Goal: Find contact information: Find contact information

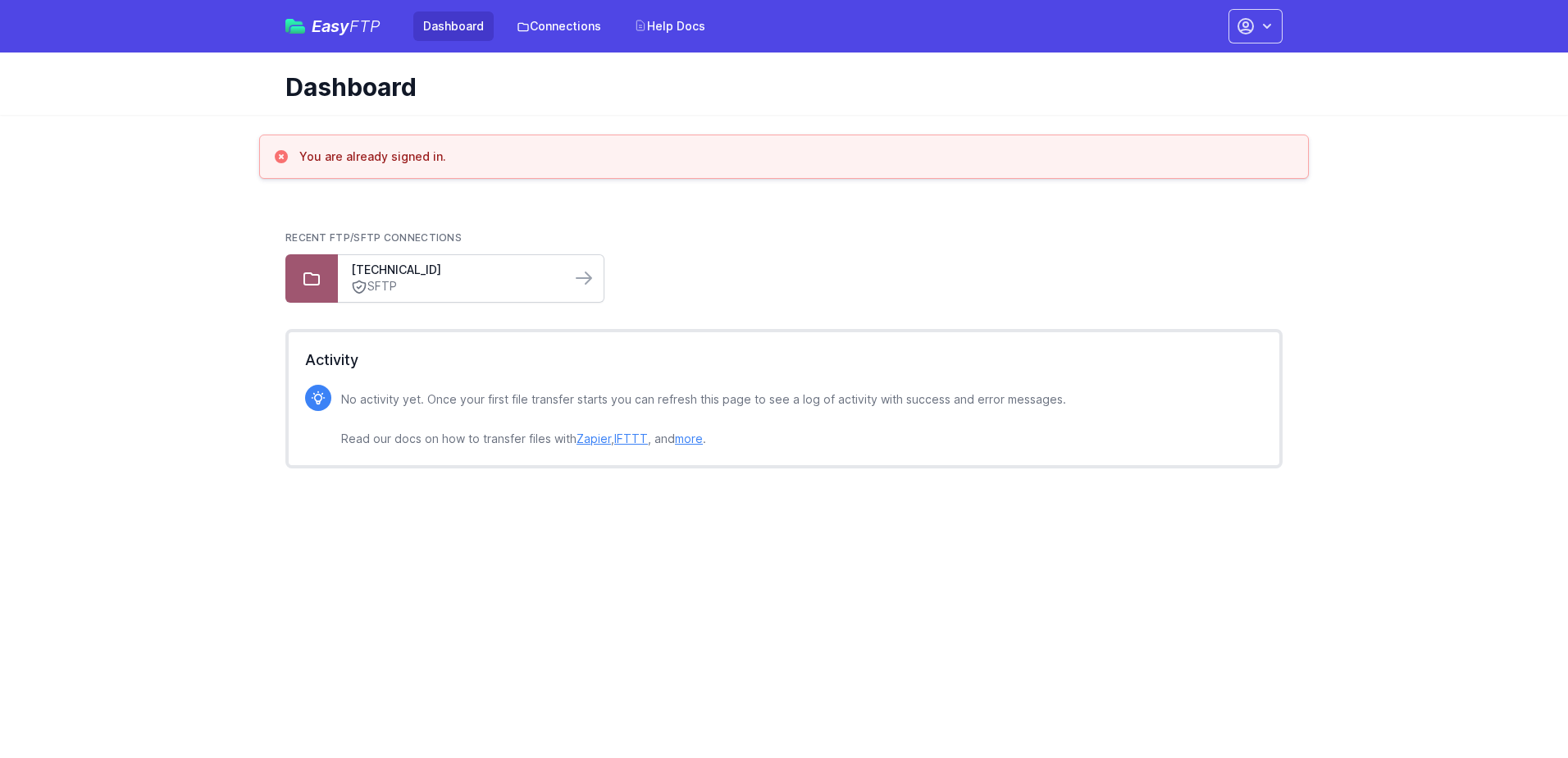
click at [496, 281] on link "SFTP" at bounding box center [454, 286] width 206 height 17
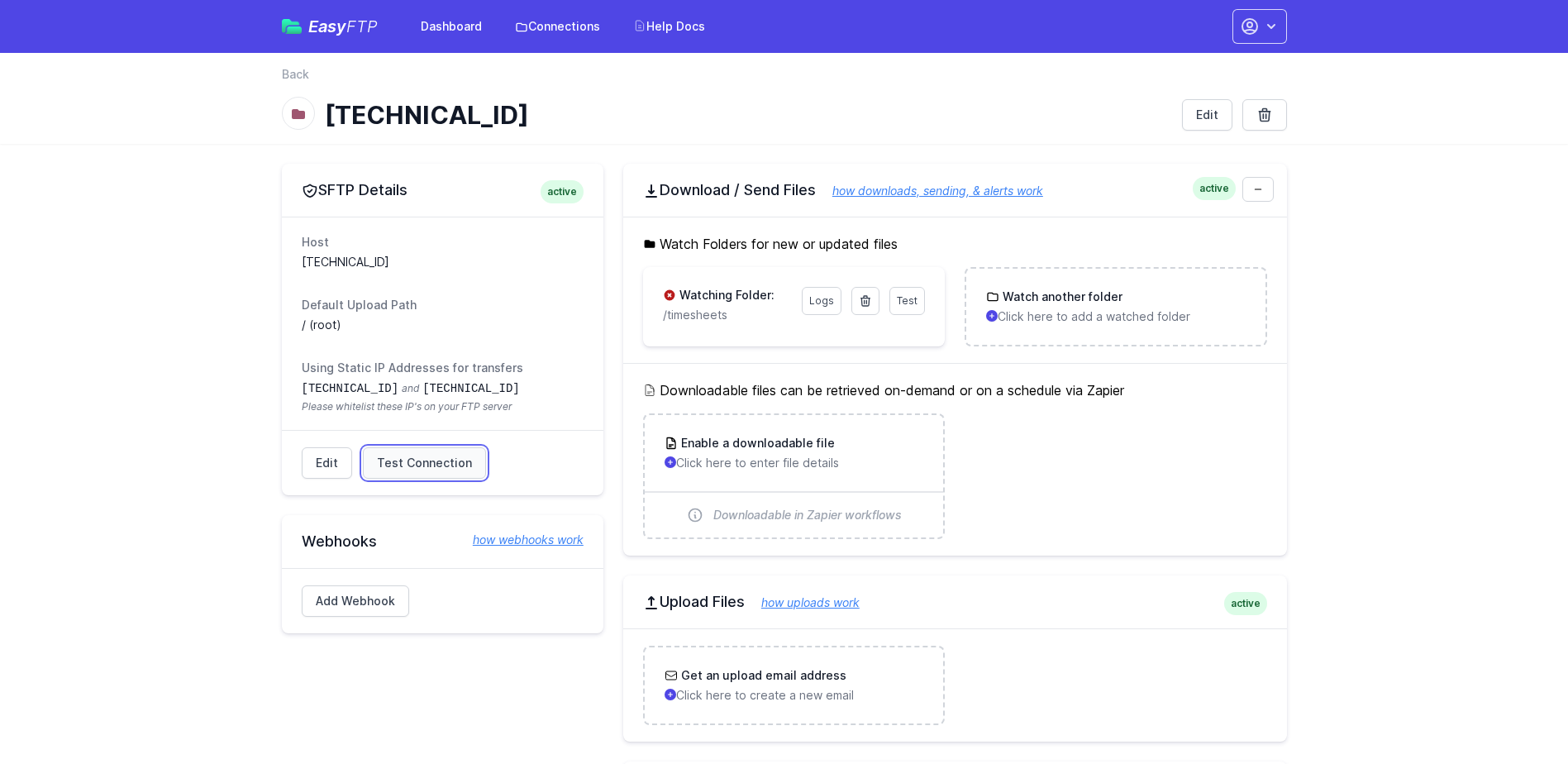
click at [400, 468] on span "Test Connection" at bounding box center [425, 463] width 95 height 16
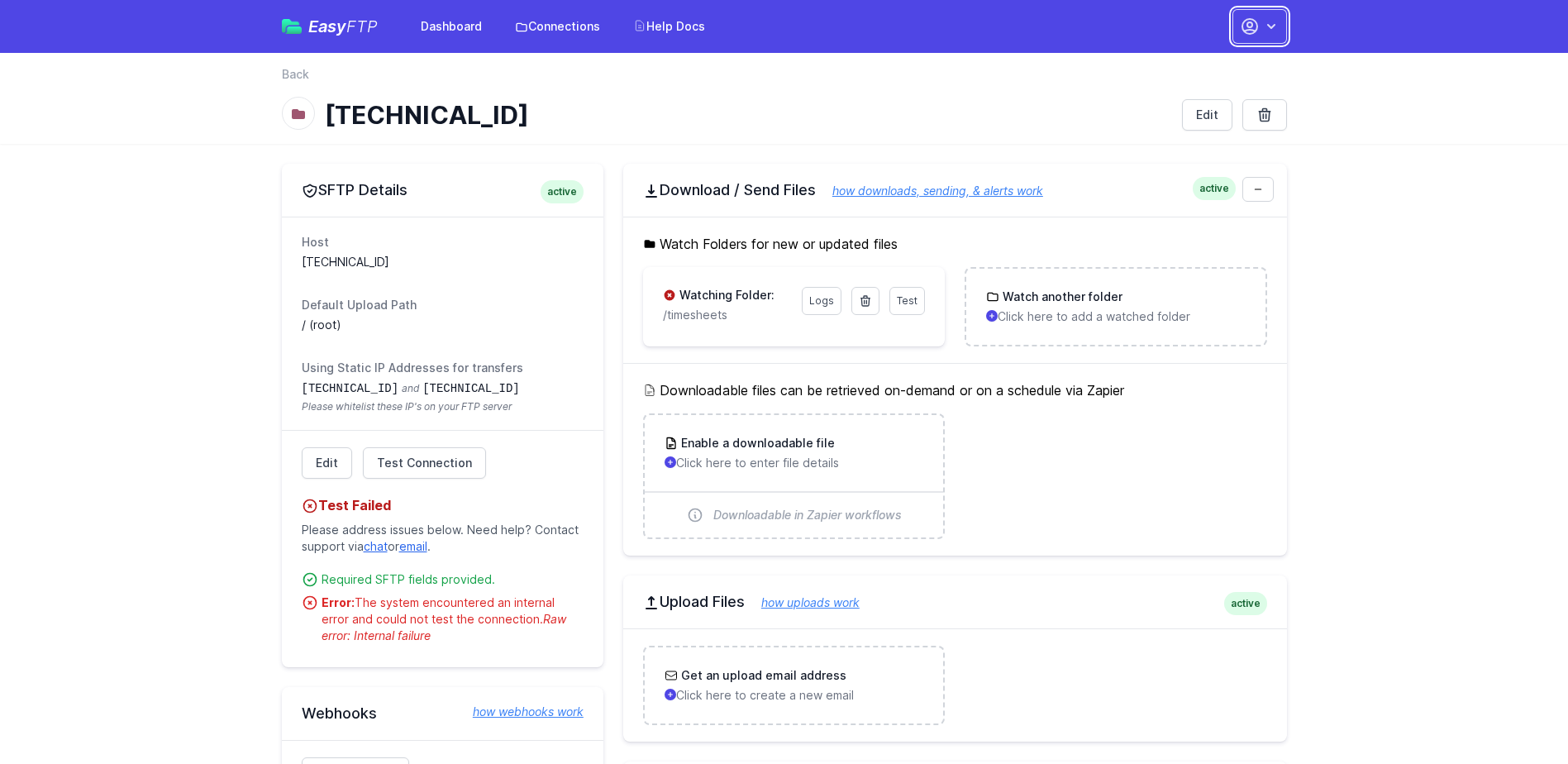
click at [1275, 18] on icon "button" at bounding box center [1271, 26] width 16 height 16
click at [1198, 130] on link "Contact EasyFTP" at bounding box center [1207, 128] width 158 height 30
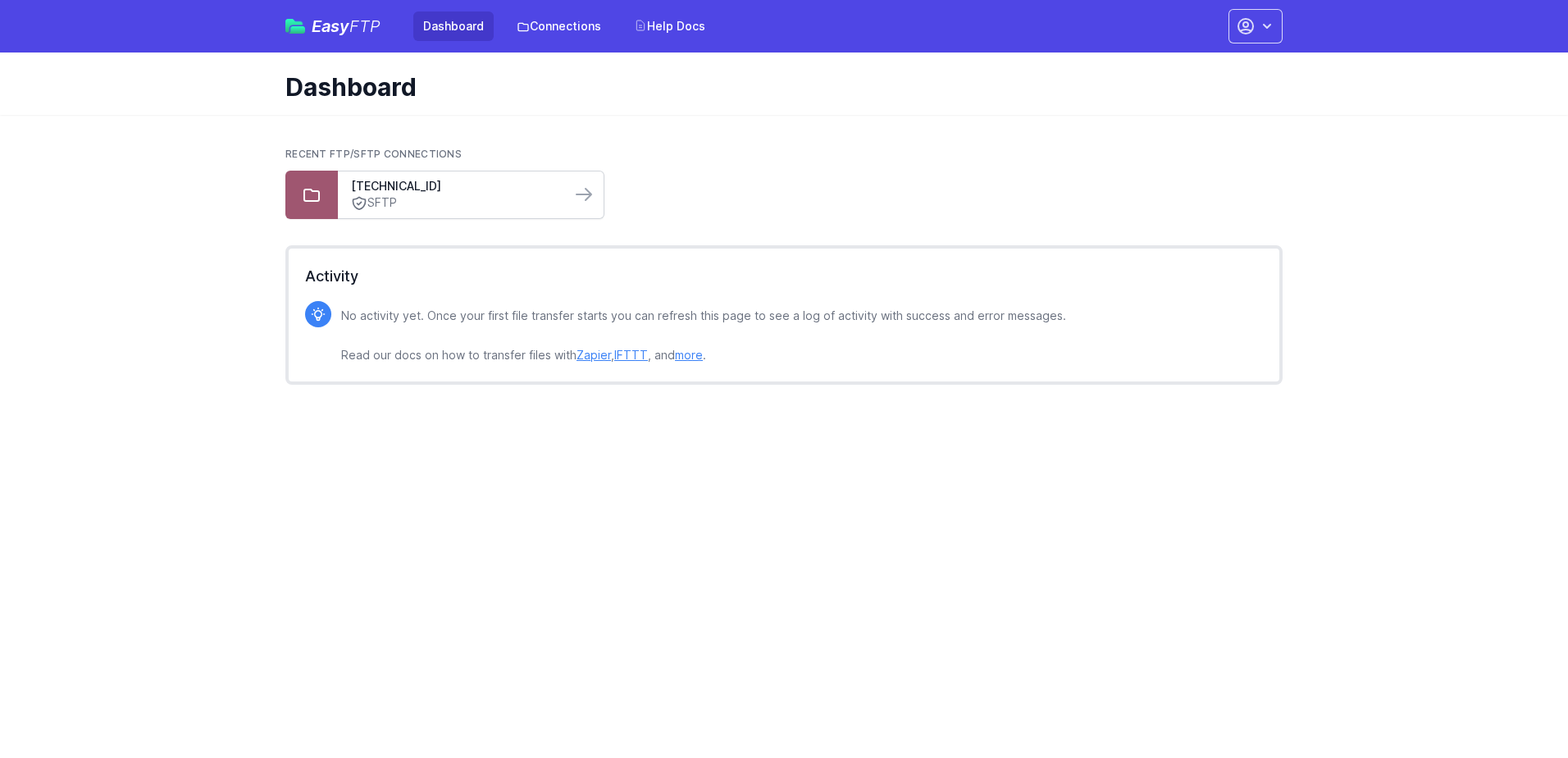
click at [504, 196] on link "SFTP" at bounding box center [454, 203] width 206 height 17
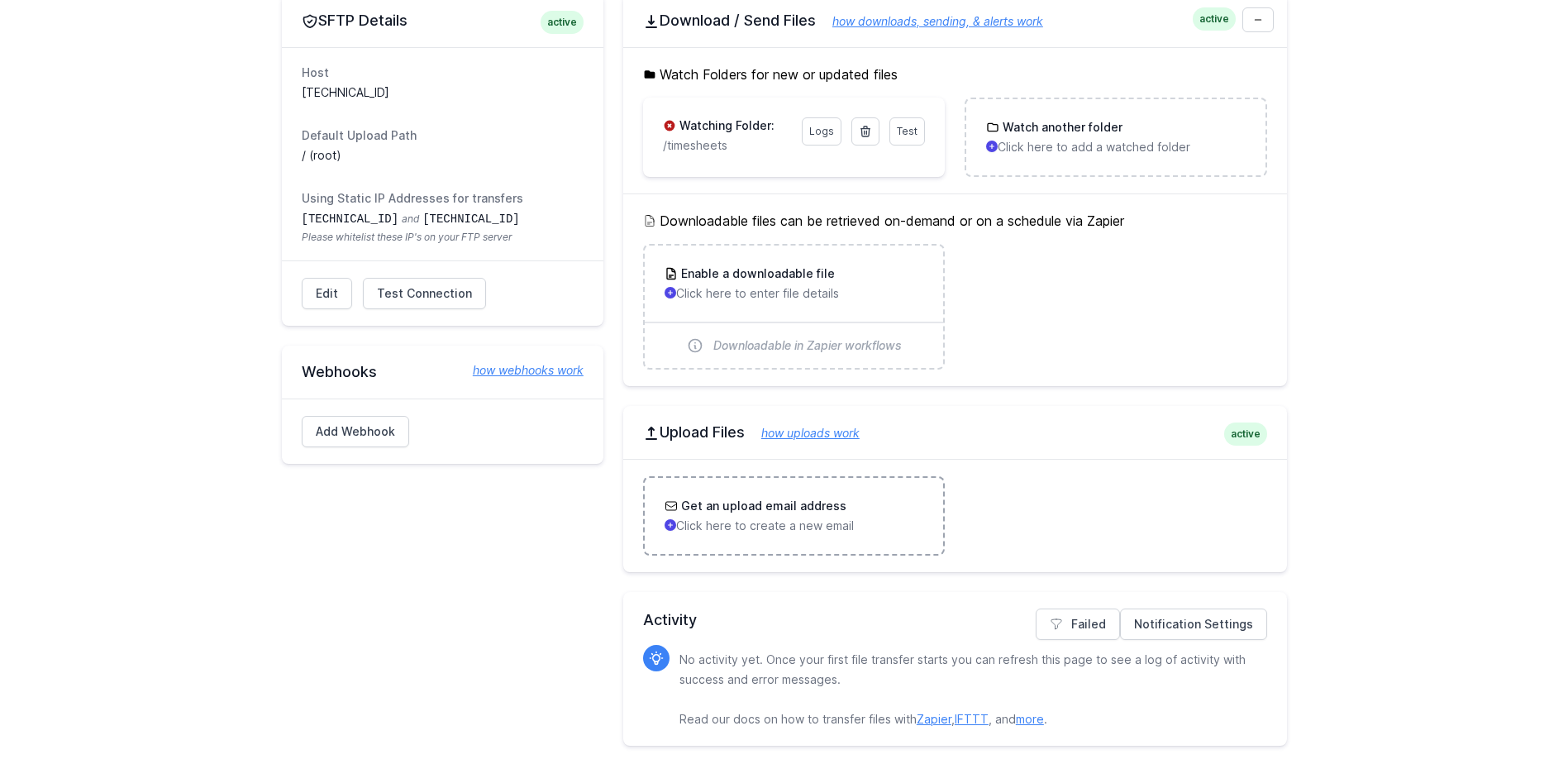
scroll to position [171, 0]
